Goal: Transaction & Acquisition: Purchase product/service

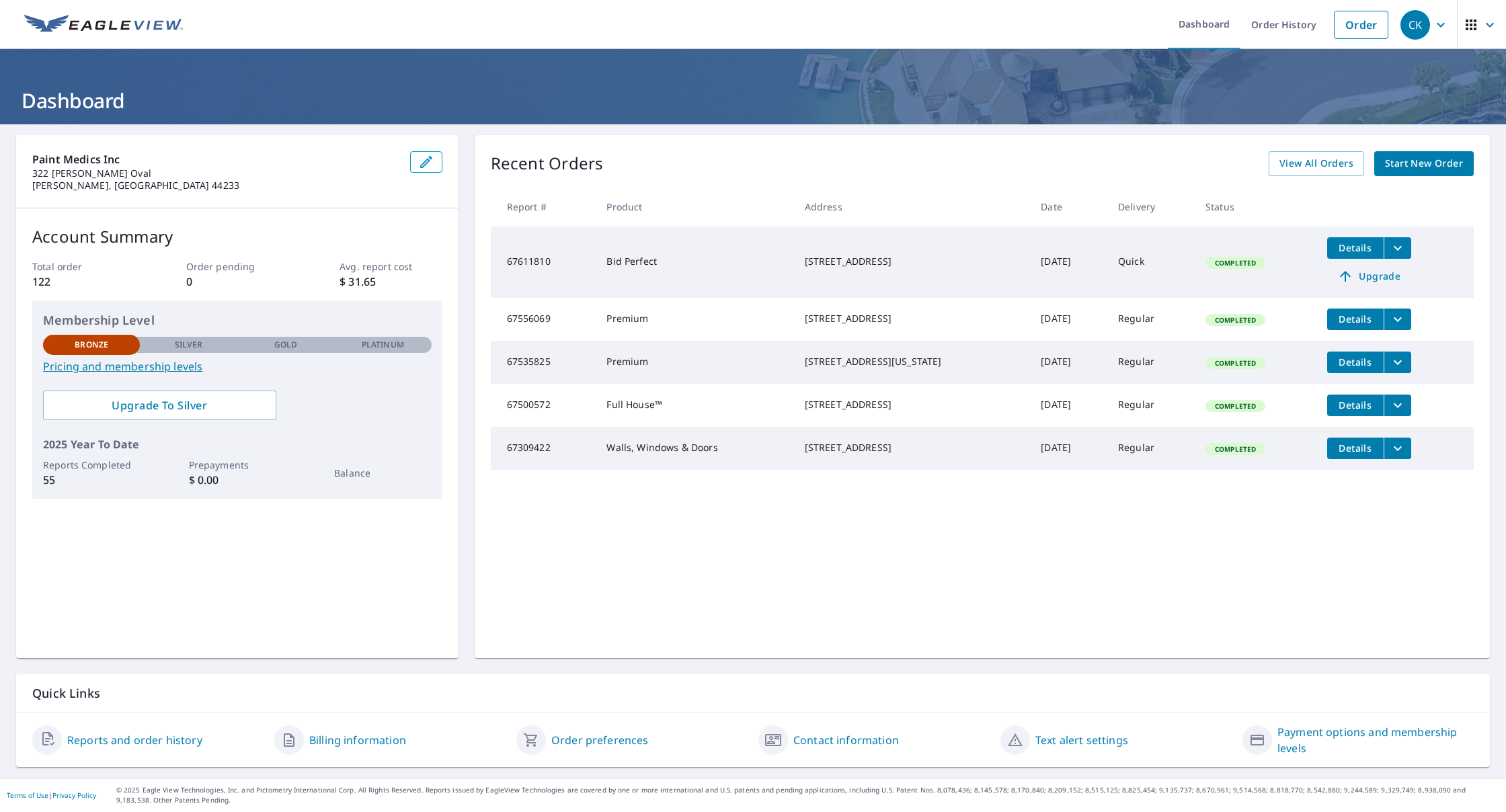
click at [1418, 160] on span "Start New Order" at bounding box center [1424, 164] width 78 height 16
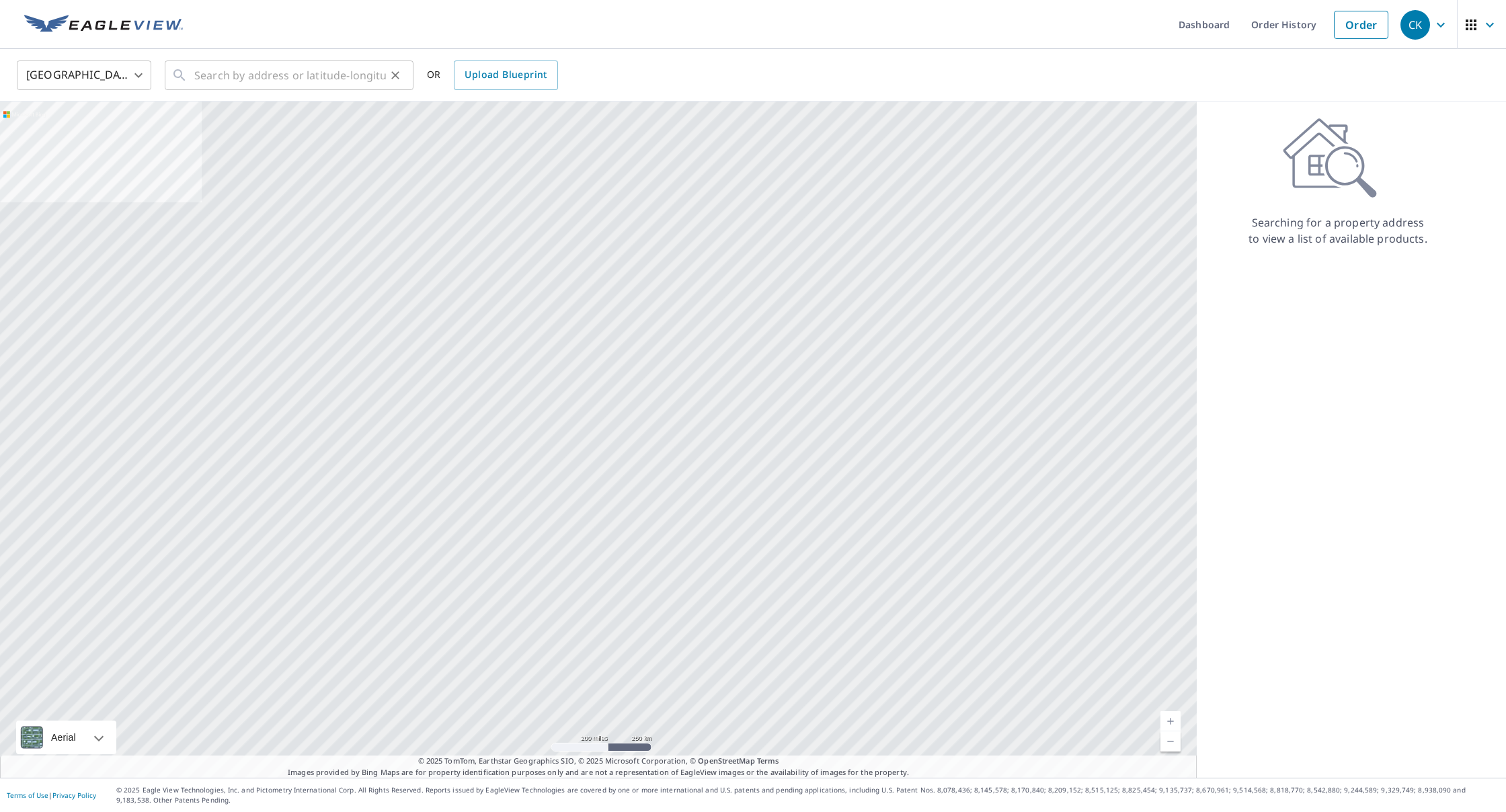
click at [253, 77] on input "text" at bounding box center [289, 75] width 191 height 38
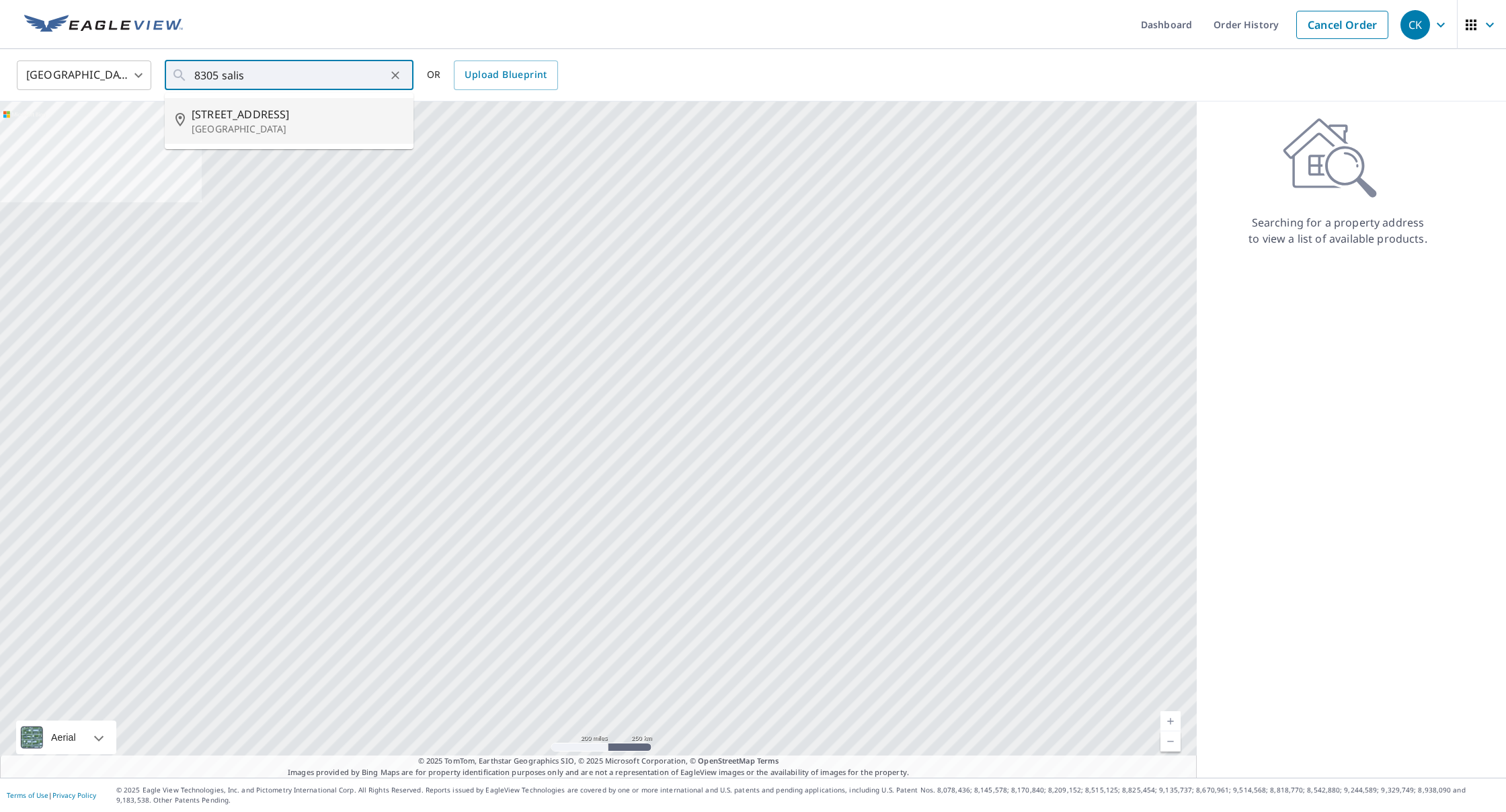
click at [262, 120] on span "[STREET_ADDRESS]" at bounding box center [297, 114] width 211 height 16
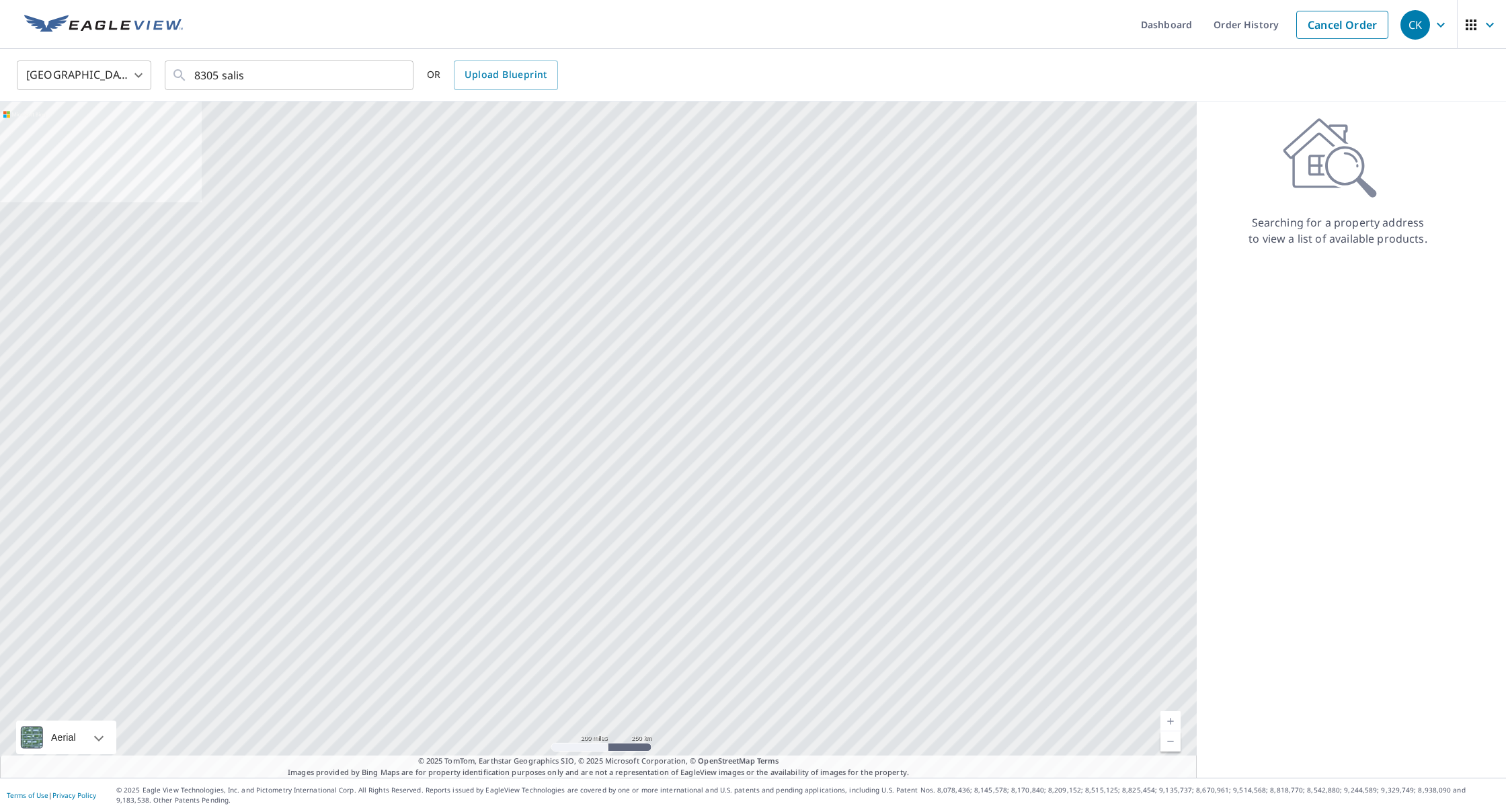
type input "[STREET_ADDRESS][PERSON_NAME]"
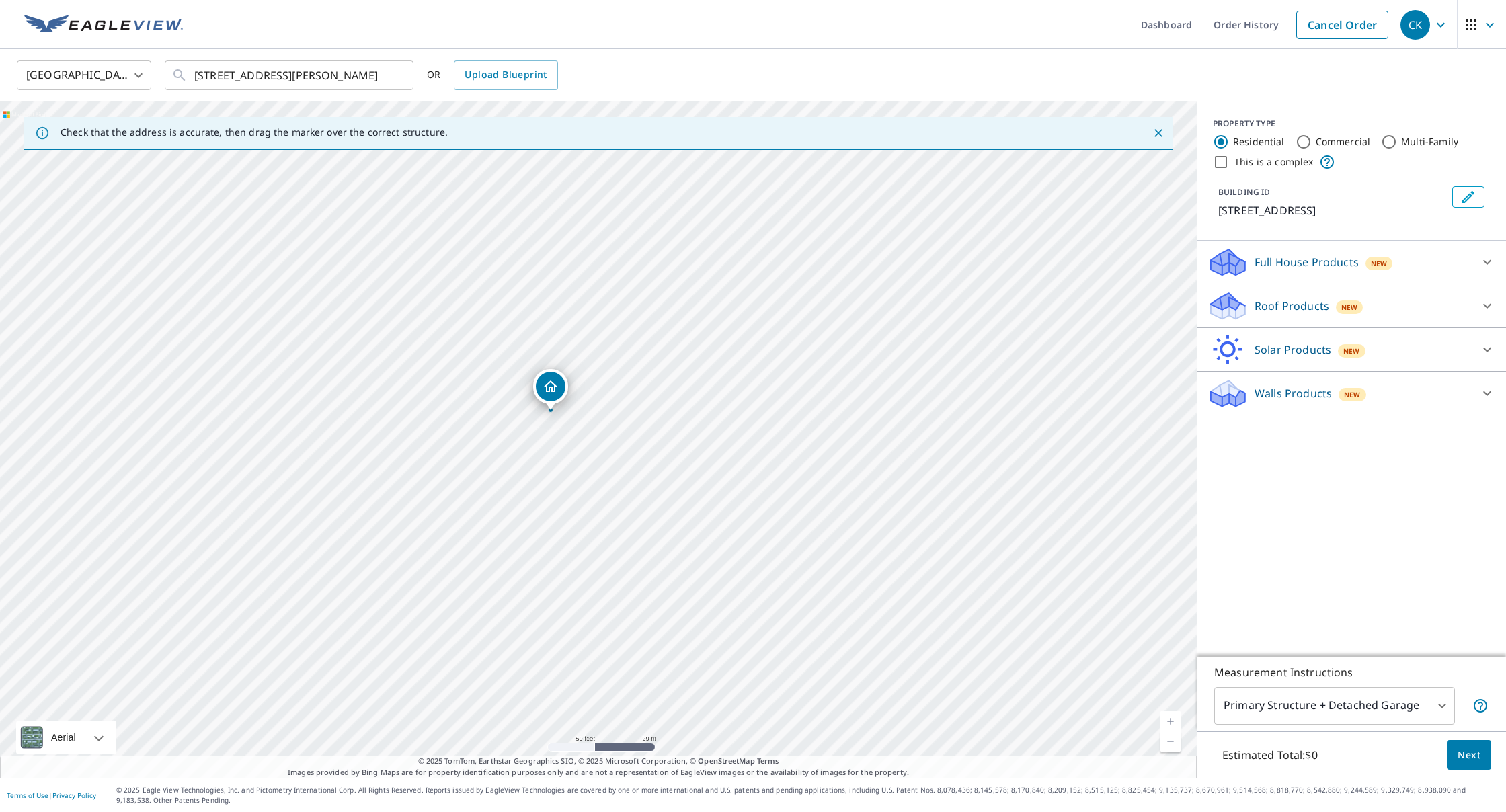
drag, startPoint x: 560, startPoint y: 436, endPoint x: 603, endPoint y: 243, distance: 197.7
click at [607, 237] on div "[STREET_ADDRESS][PERSON_NAME]" at bounding box center [599, 439] width 1197 height 677
click at [1271, 303] on p "Roof Products" at bounding box center [1293, 306] width 75 height 16
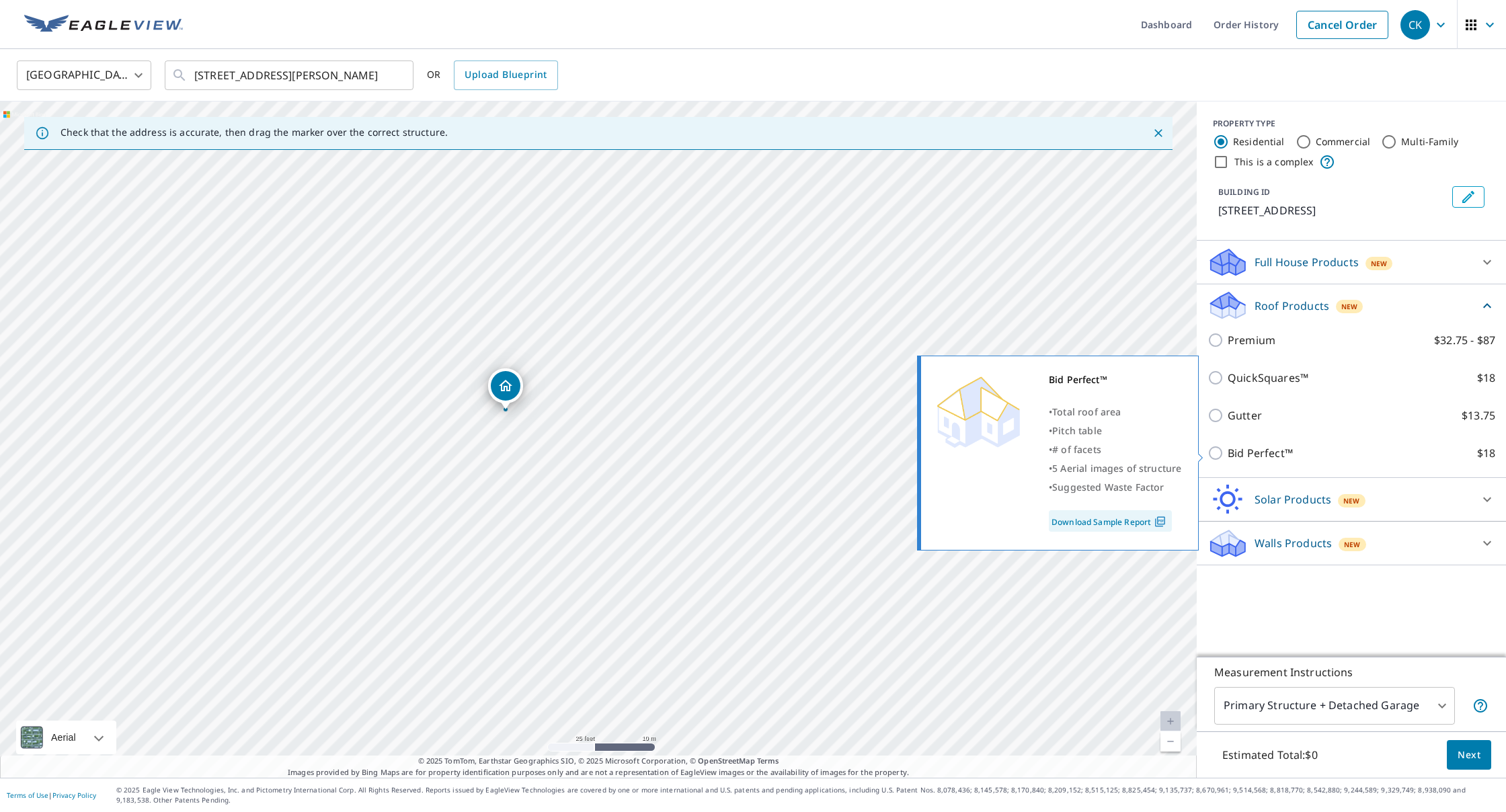
click at [1216, 452] on input "Bid Perfect™ $18" at bounding box center [1218, 453] width 20 height 16
checkbox input "true"
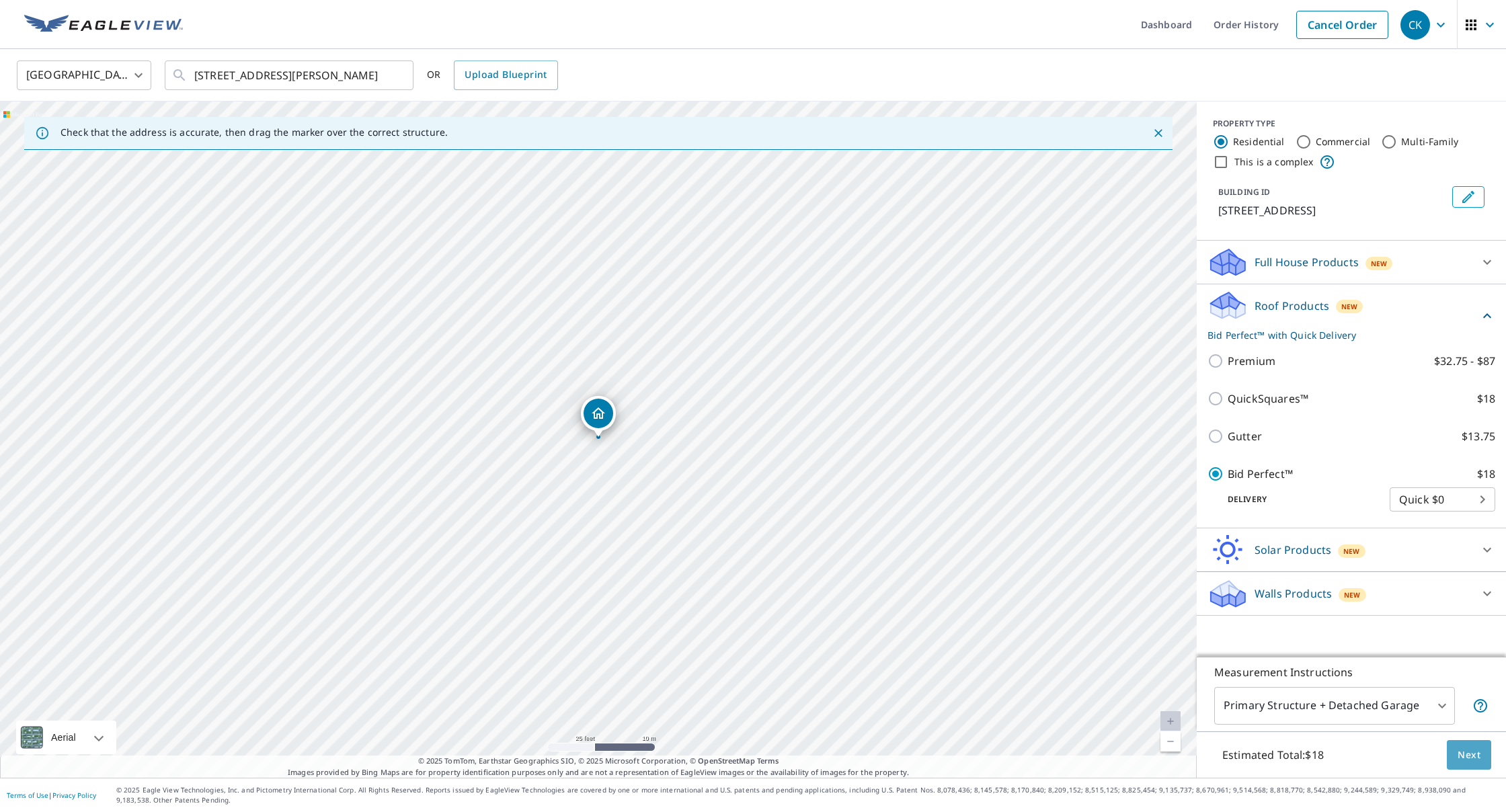
click at [1471, 760] on span "Next" at bounding box center [1469, 755] width 23 height 16
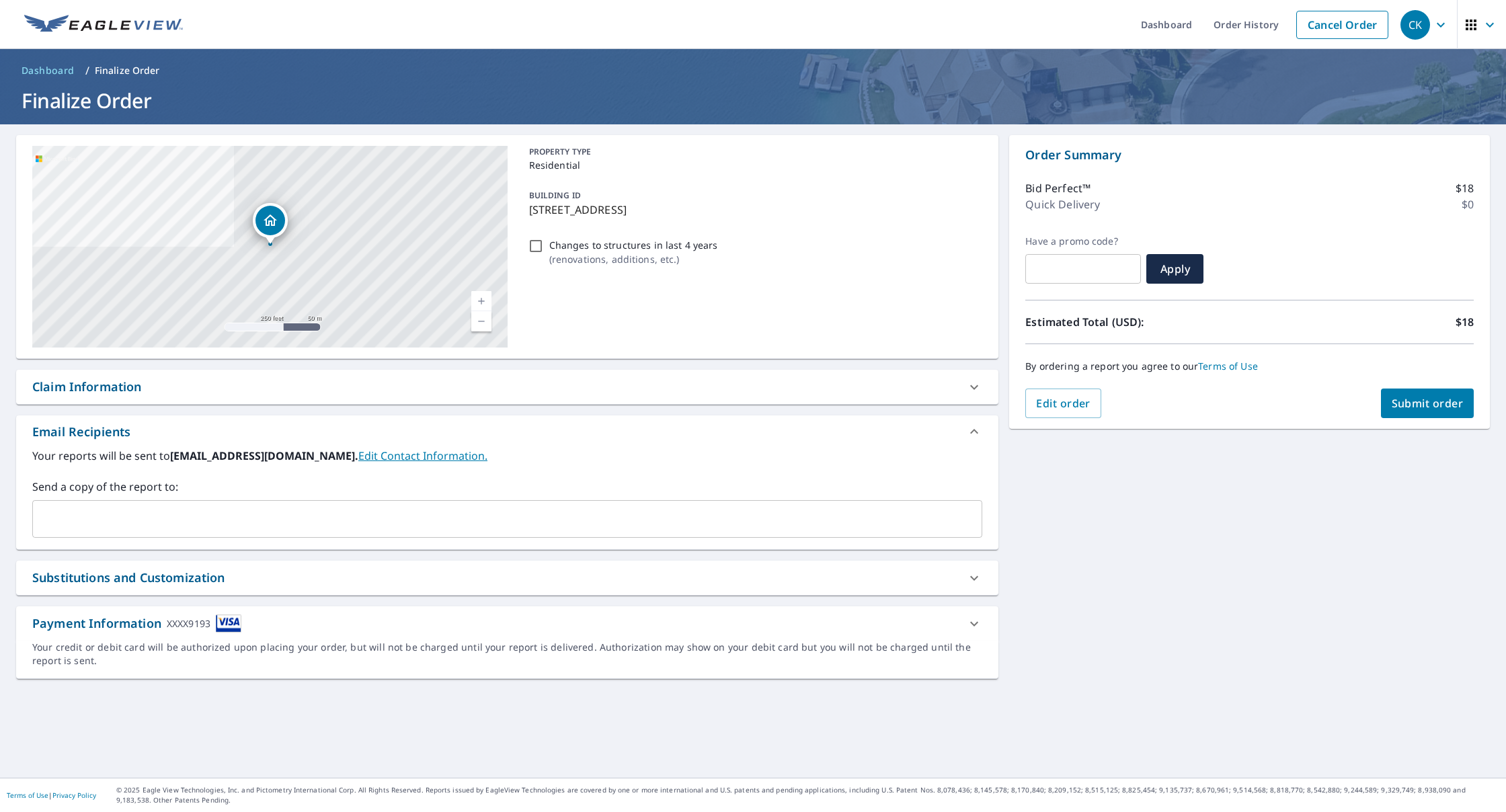
click at [1405, 406] on span "Submit order" at bounding box center [1428, 404] width 72 height 15
